Goal: Transaction & Acquisition: Purchase product/service

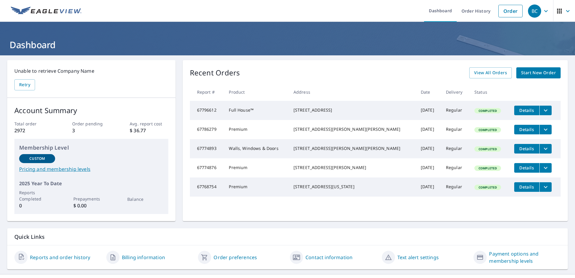
click at [528, 71] on span "Start New Order" at bounding box center [538, 72] width 35 height 7
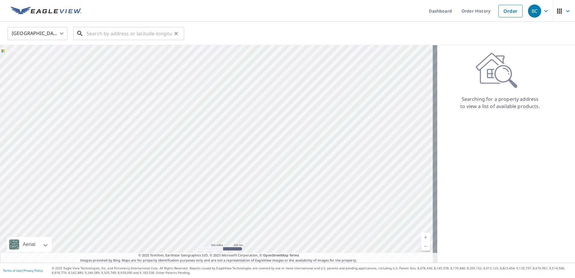
click at [110, 38] on input "text" at bounding box center [129, 33] width 85 height 17
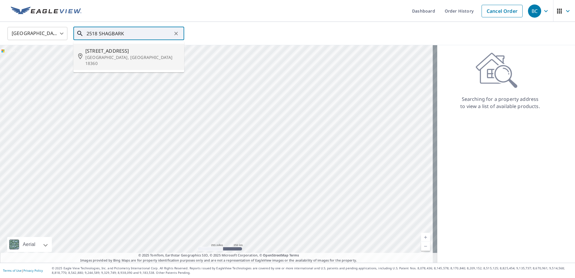
click at [114, 53] on span "[STREET_ADDRESS]" at bounding box center [132, 50] width 94 height 7
type input "[STREET_ADDRESS]"
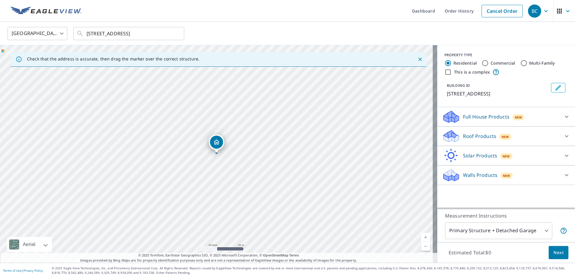
click at [519, 137] on div "Roof Products New" at bounding box center [500, 136] width 117 height 14
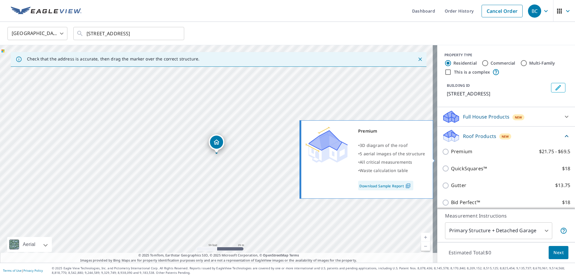
click at [472, 155] on label "Premium $21.75 - $69.5" at bounding box center [510, 151] width 119 height 7
click at [451, 155] on input "Premium $21.75 - $69.5" at bounding box center [446, 151] width 9 height 7
checkbox input "true"
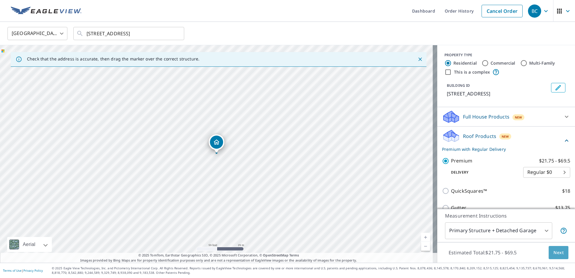
click at [556, 253] on span "Next" at bounding box center [559, 252] width 10 height 7
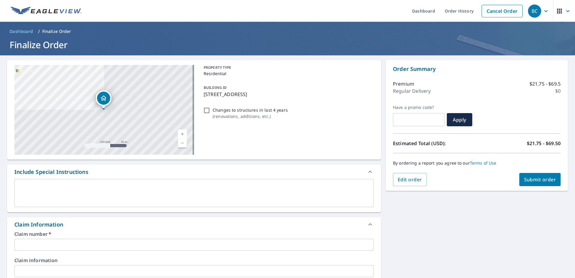
scroll to position [90, 0]
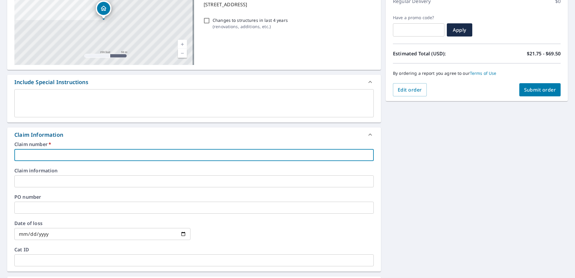
paste input "3604919"
type input "3604919"
checkbox input "true"
type input "3604919"
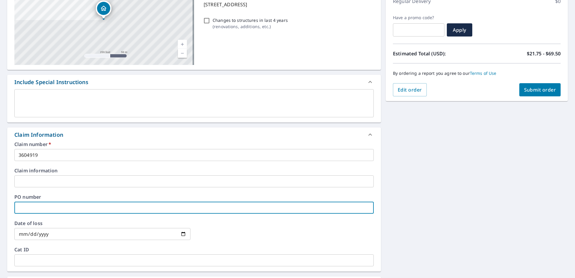
paste input "3604919"
type input "3604919"
checkbox input "true"
type input "3604919"
click at [184, 234] on input "date" at bounding box center [102, 234] width 176 height 12
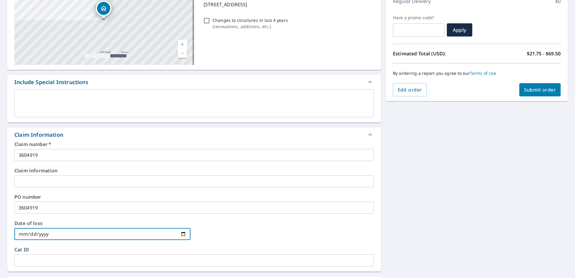
type input "[DATE]"
checkbox input "true"
type input "[DATE]"
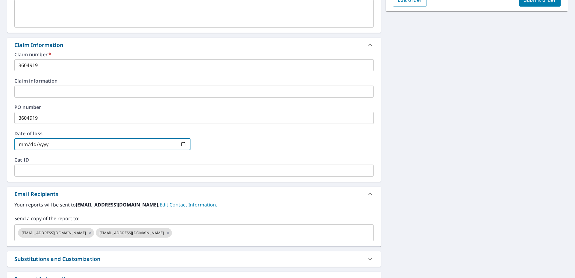
scroll to position [232, 0]
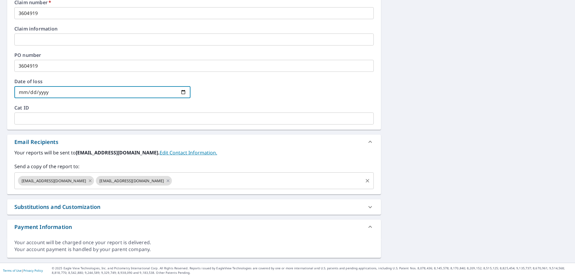
click at [88, 182] on icon at bounding box center [90, 181] width 5 height 7
checkbox input "true"
click at [95, 182] on input "text" at bounding box center [228, 180] width 267 height 11
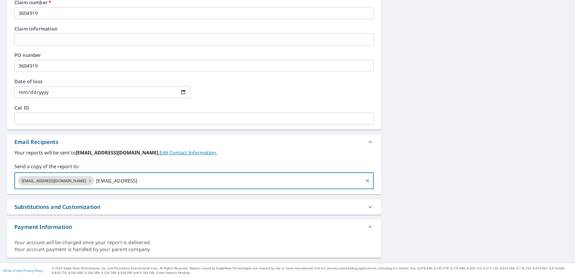
type input "[EMAIL_ADDRESS][DOMAIN_NAME]"
checkbox input "true"
type input "[PERSON_NAME][EMAIL_ADDRESS][DOMAIN_NAME]"
checkbox input "true"
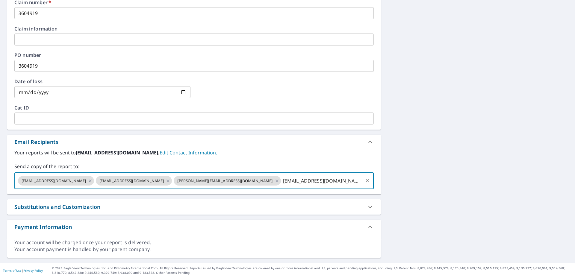
type input "[EMAIL_ADDRESS][DOMAIN_NAME]"
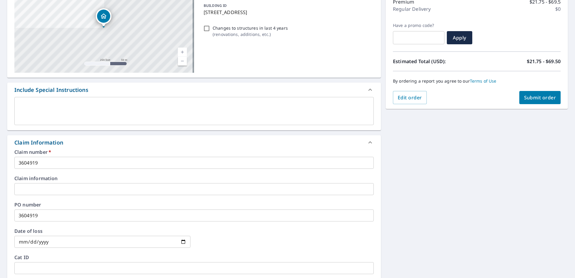
scroll to position [0, 0]
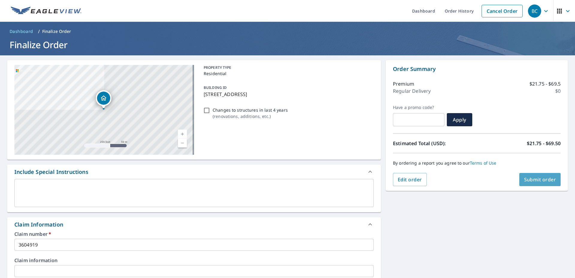
click at [536, 181] on span "Submit order" at bounding box center [540, 179] width 32 height 7
checkbox input "true"
